Goal: Information Seeking & Learning: Learn about a topic

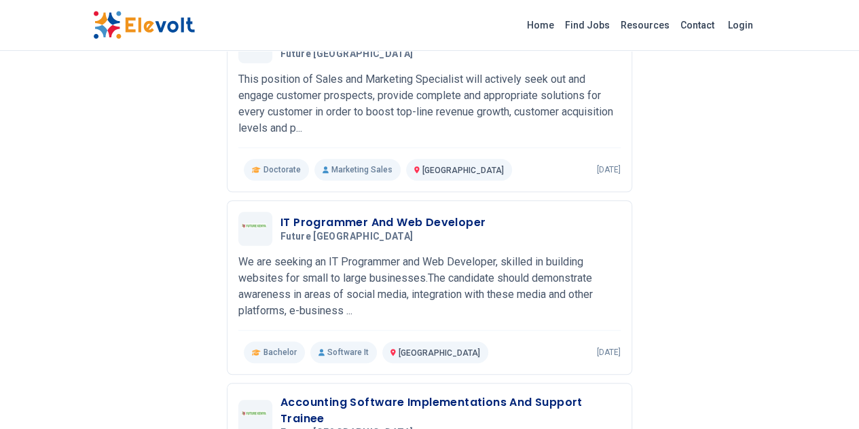
scroll to position [425, 0]
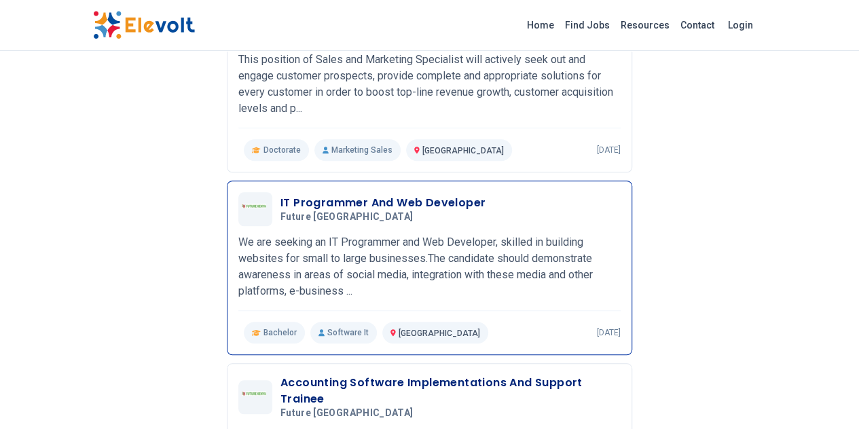
click at [436, 192] on div "IT Programmer And Web Developer Future Kenya 02/11/2022 03/13/2022" at bounding box center [429, 209] width 382 height 34
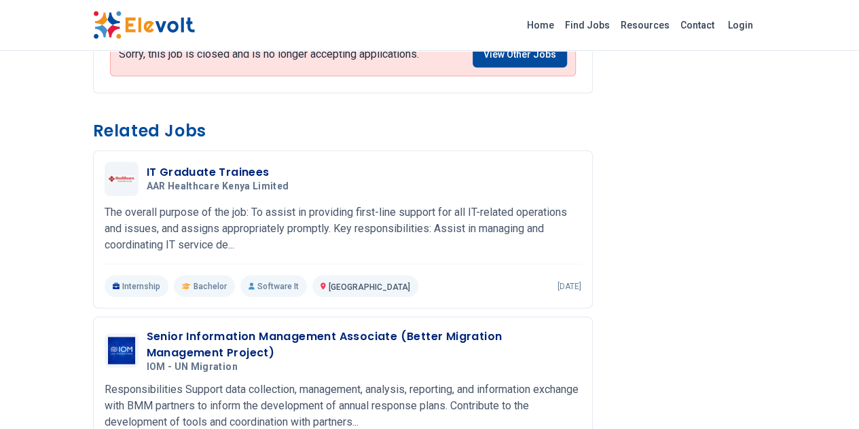
scroll to position [1077, 0]
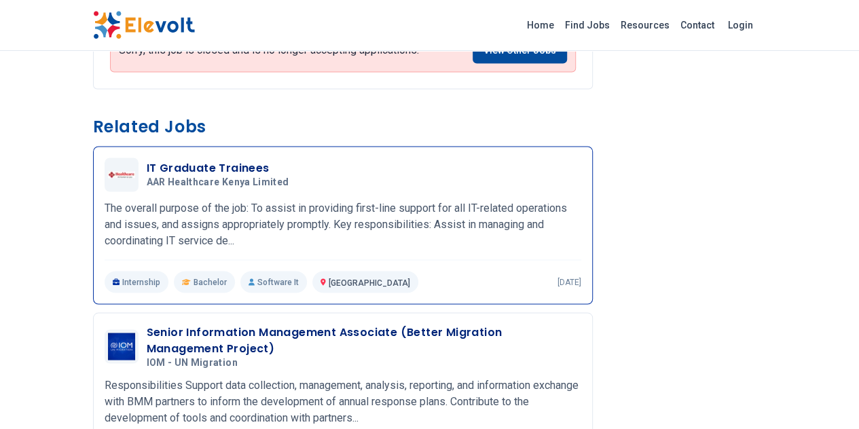
click at [158, 160] on h3 "IT Graduate Trainees" at bounding box center [221, 168] width 148 height 16
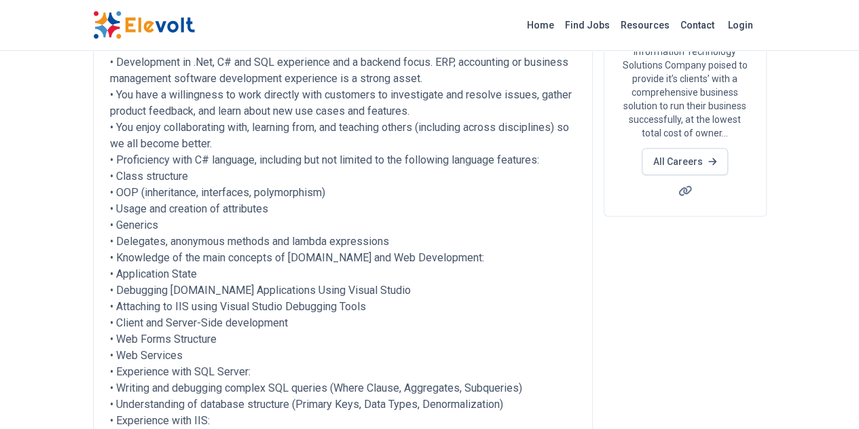
scroll to position [0, 0]
